Goal: Information Seeking & Learning: Find specific fact

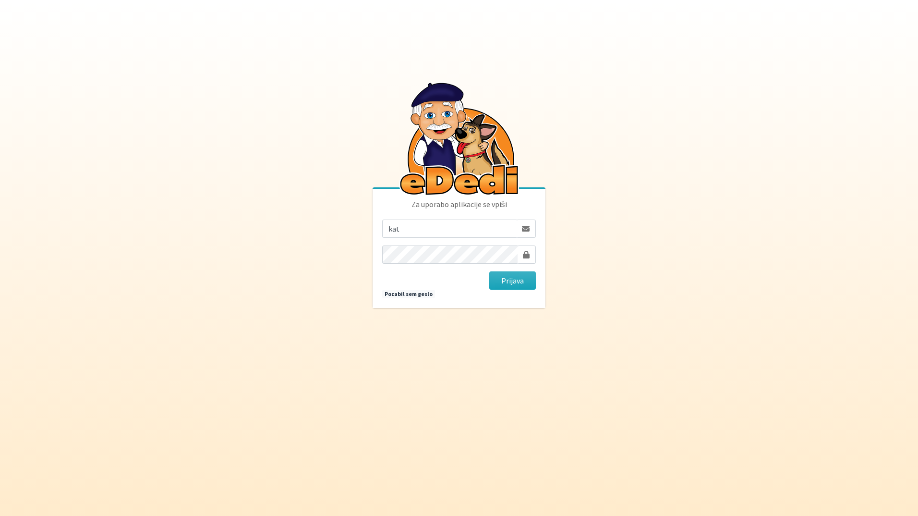
type input "katja.skulj@erps.si"
click at [489, 271] on button "Prijava" at bounding box center [512, 280] width 47 height 18
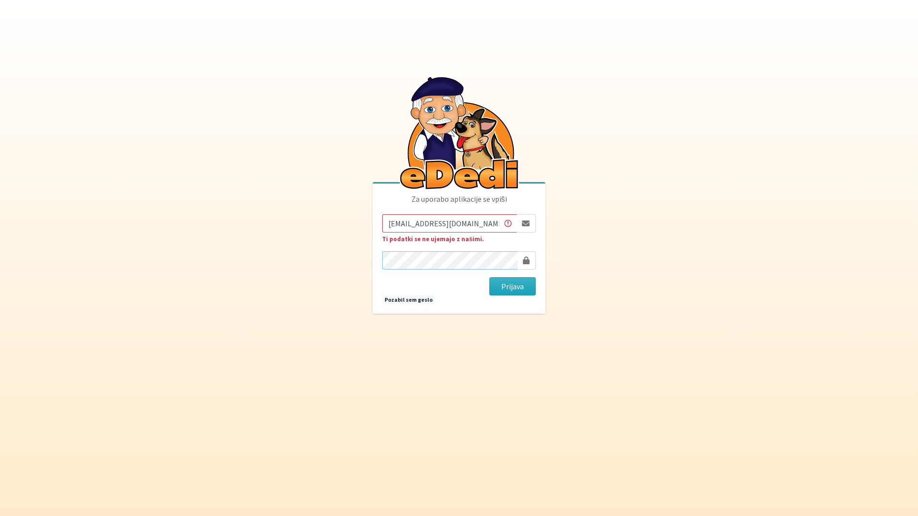
click at [489, 277] on button "Prijava" at bounding box center [512, 286] width 47 height 18
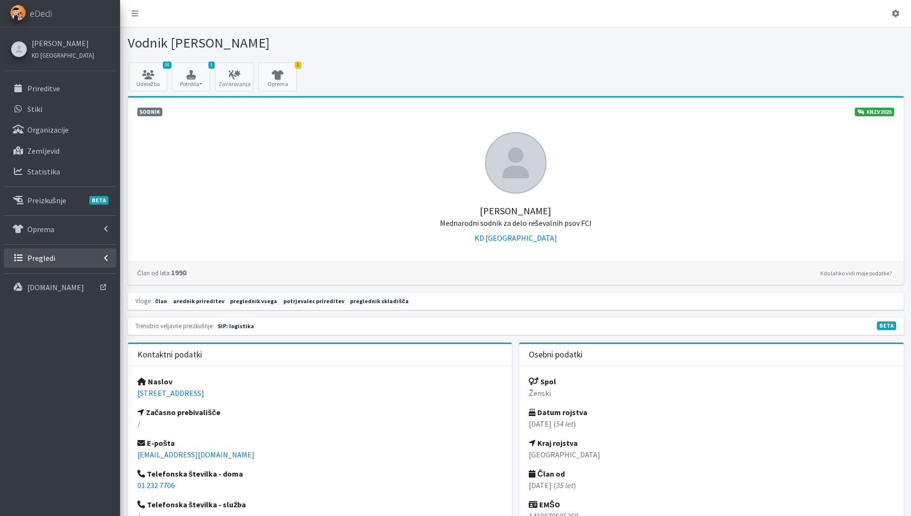
click at [44, 263] on link "Pregledi" at bounding box center [60, 257] width 112 height 19
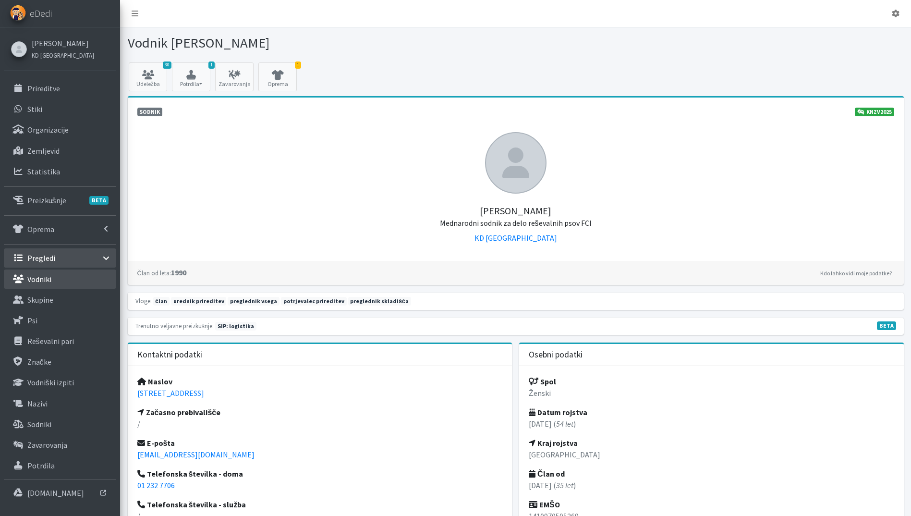
drag, startPoint x: 46, startPoint y: 283, endPoint x: 67, endPoint y: 281, distance: 21.2
click at [47, 283] on p "Vodniki" at bounding box center [39, 279] width 24 height 10
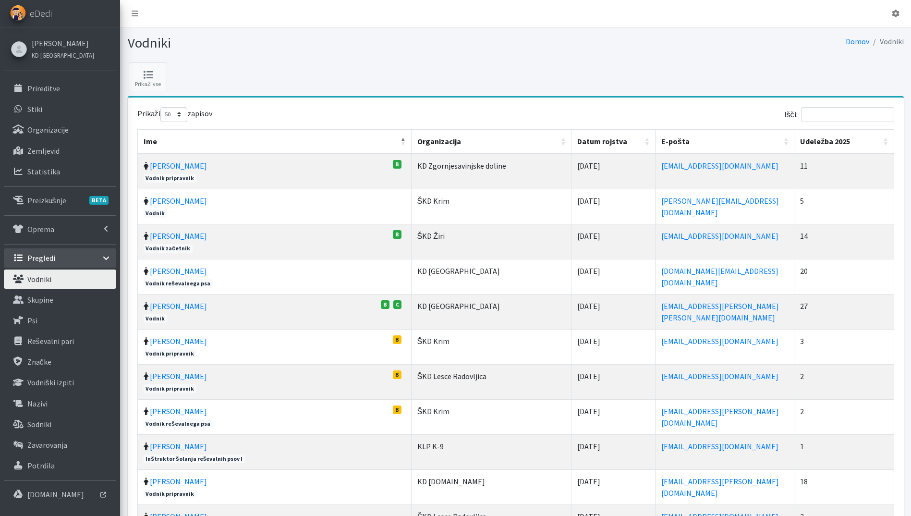
select select "50"
click at [840, 108] on input "Išči:" at bounding box center [847, 114] width 93 height 15
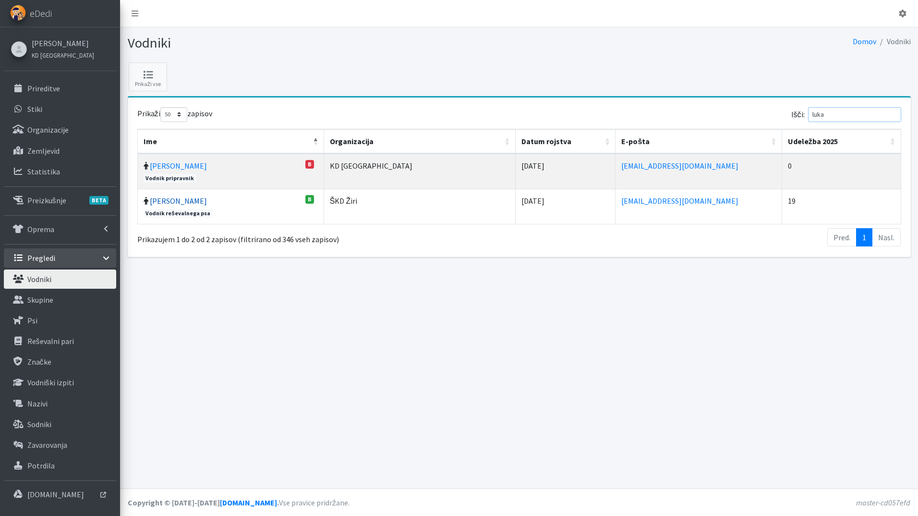
type input "luka"
click at [175, 204] on link "Luka Ušeničnik" at bounding box center [178, 201] width 57 height 10
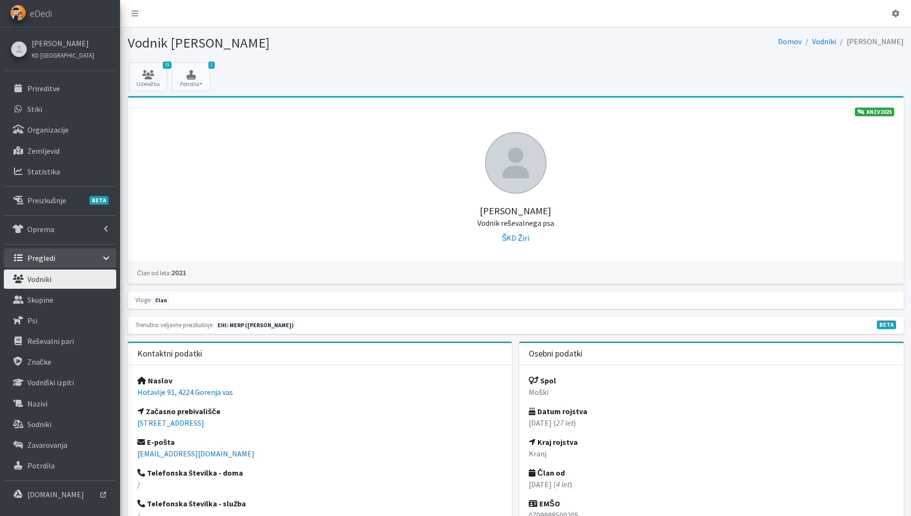
scroll to position [288, 0]
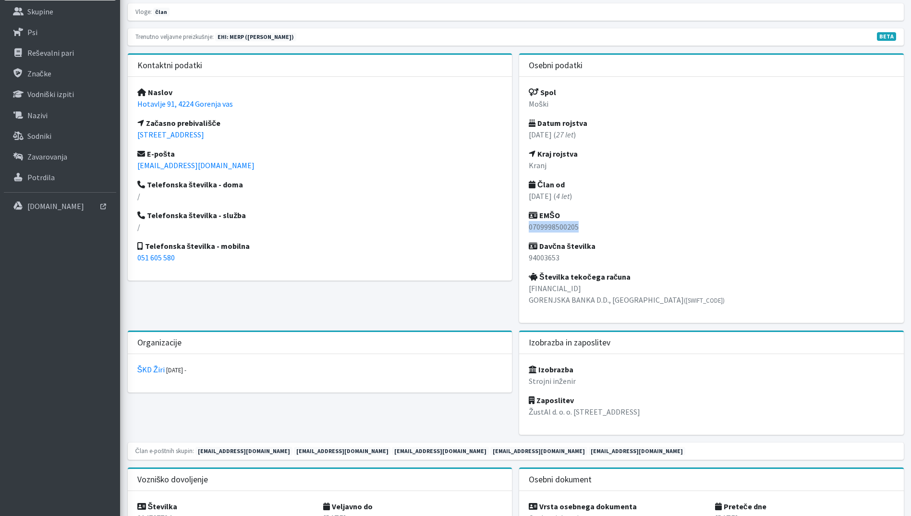
drag, startPoint x: 584, startPoint y: 226, endPoint x: 524, endPoint y: 231, distance: 59.2
click at [524, 231] on div "Spol Moški Datum rojstva 07.09.1998 ( 27 let ) Kraj rojstva Kranj Član od 01.06…" at bounding box center [711, 200] width 385 height 246
copy p "0709998500205"
drag, startPoint x: 236, startPoint y: 106, endPoint x: 136, endPoint y: 105, distance: 100.4
click at [136, 105] on div "Naslov Hotavlje 91, 4224 Gorenja vas Začasno prebivališče Jobstova cesta 31, 42…" at bounding box center [320, 179] width 385 height 204
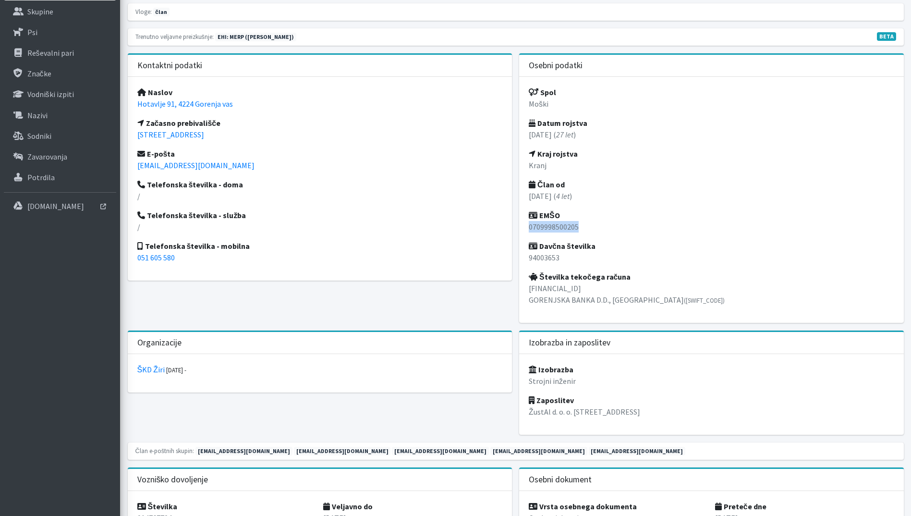
copy link "Hotavlje 91, 4224 Gorenja vas"
drag, startPoint x: 231, startPoint y: 136, endPoint x: 134, endPoint y: 136, distance: 96.5
click at [134, 136] on div "Naslov Hotavlje 91, 4224 Gorenja vas Začasno prebivališče Jobstova cesta 31, 42…" at bounding box center [320, 179] width 385 height 204
copy link "Jobstova cesta 31, 4226 Žiri"
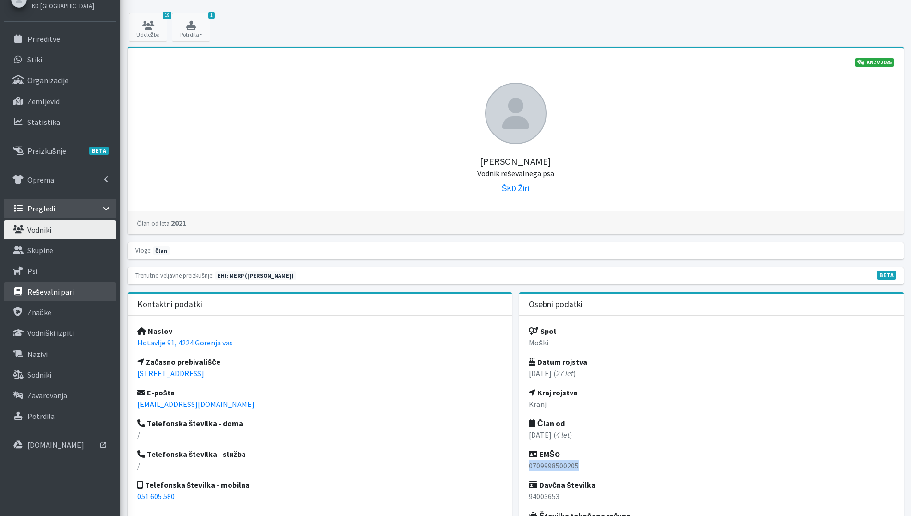
scroll to position [0, 0]
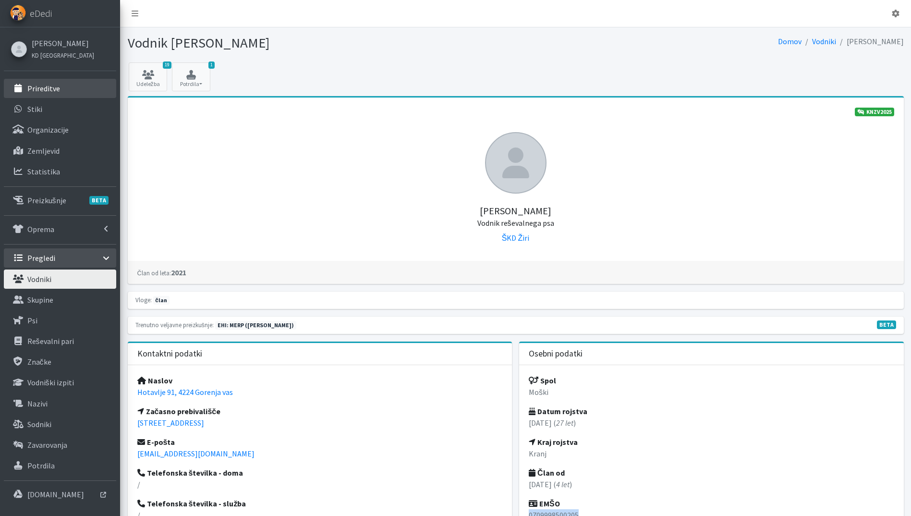
click at [52, 83] on link "Prireditve" at bounding box center [60, 88] width 112 height 19
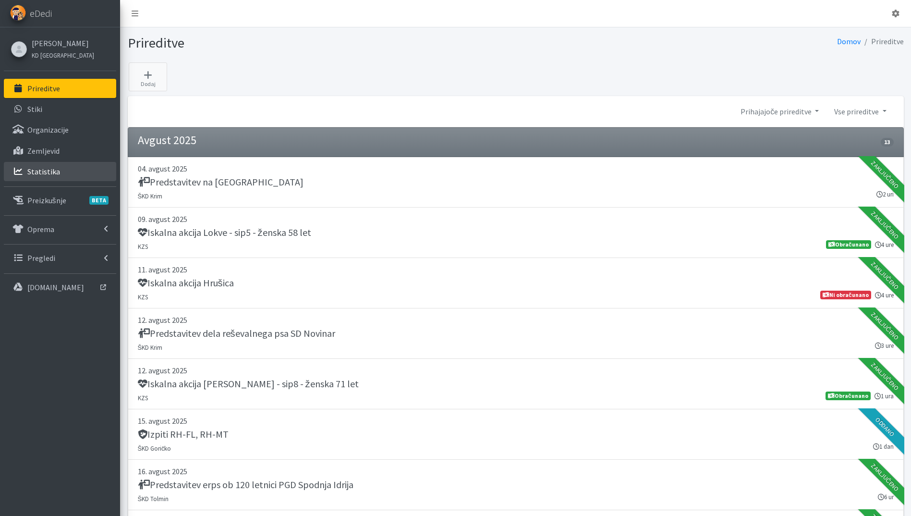
click at [67, 165] on link "Statistika" at bounding box center [60, 171] width 112 height 19
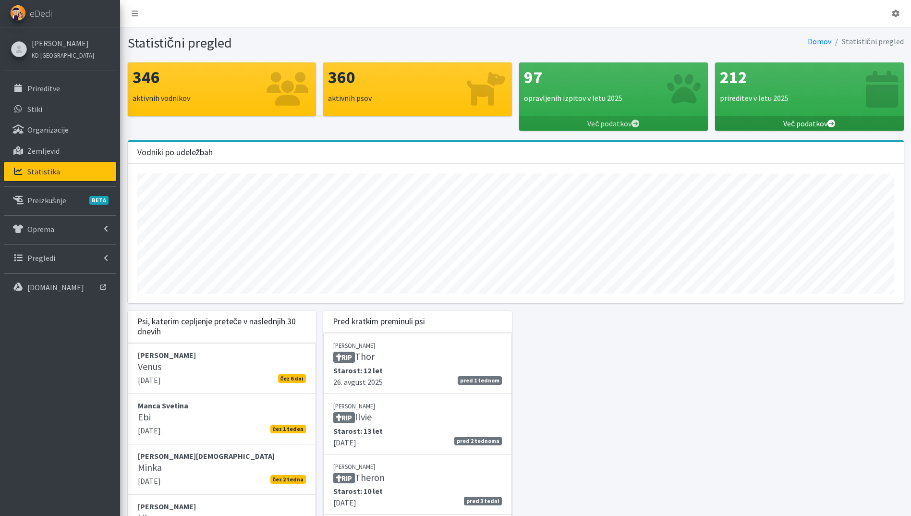
click at [816, 121] on link "Več podatkov" at bounding box center [809, 123] width 189 height 14
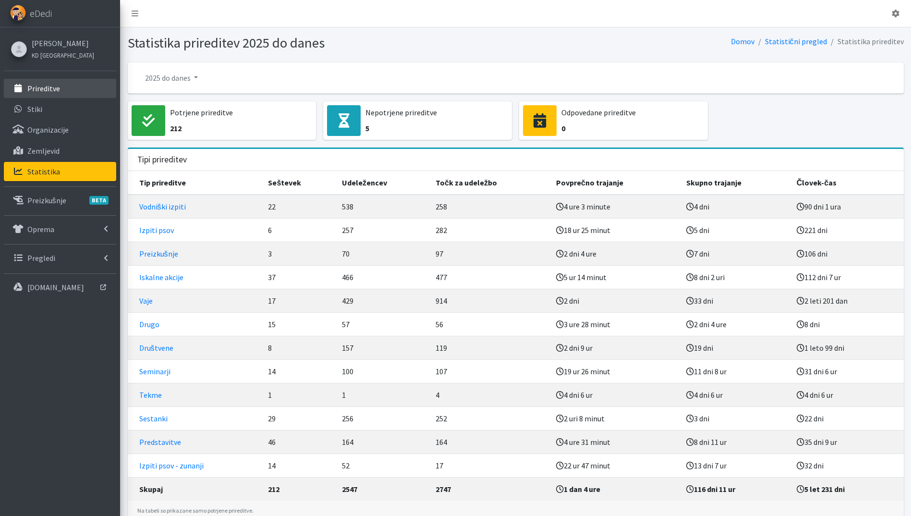
click at [68, 83] on link "Prireditve" at bounding box center [60, 88] width 112 height 19
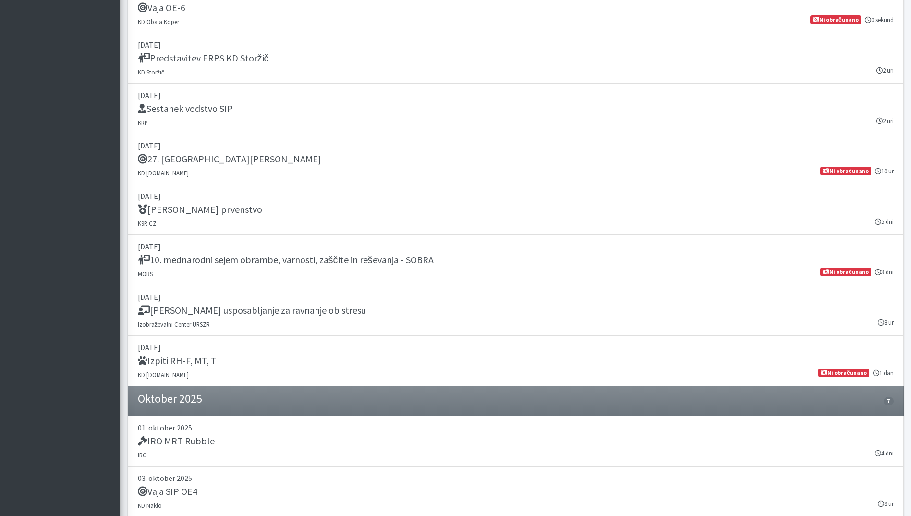
scroll to position [773, 0]
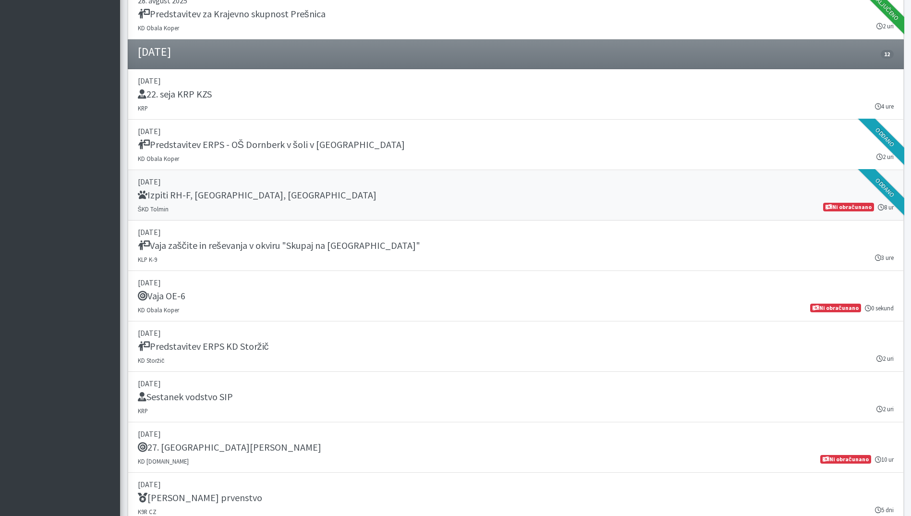
click at [382, 198] on div "Izpiti RH-F, [GEOGRAPHIC_DATA], [GEOGRAPHIC_DATA]" at bounding box center [516, 195] width 756 height 13
click at [346, 255] on link "[DATE] Vaja zaščite in reševanja v okviru "Skupaj na [GEOGRAPHIC_DATA]" KLP K-9…" at bounding box center [516, 245] width 776 height 50
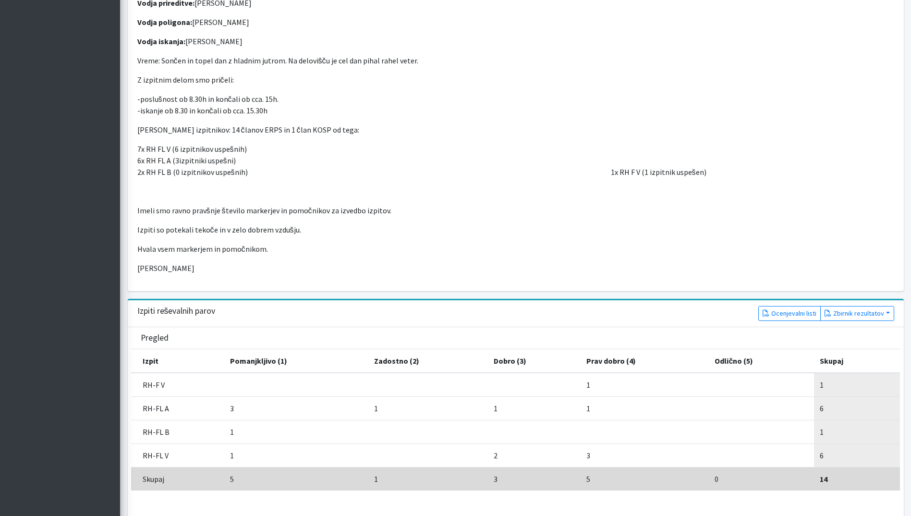
scroll to position [288, 0]
